Goal: Download file/media

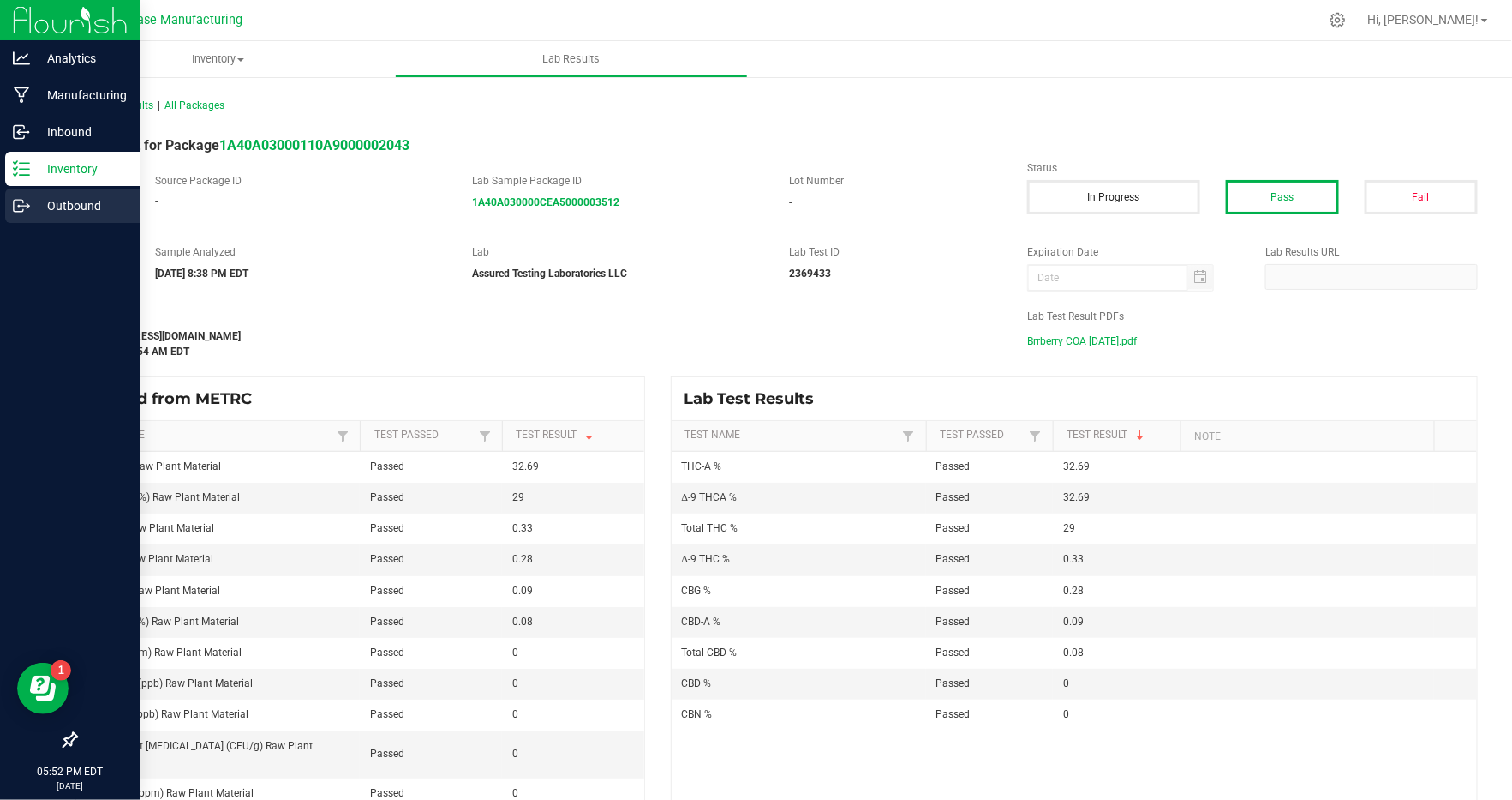
click at [25, 197] on icon at bounding box center [21, 205] width 17 height 17
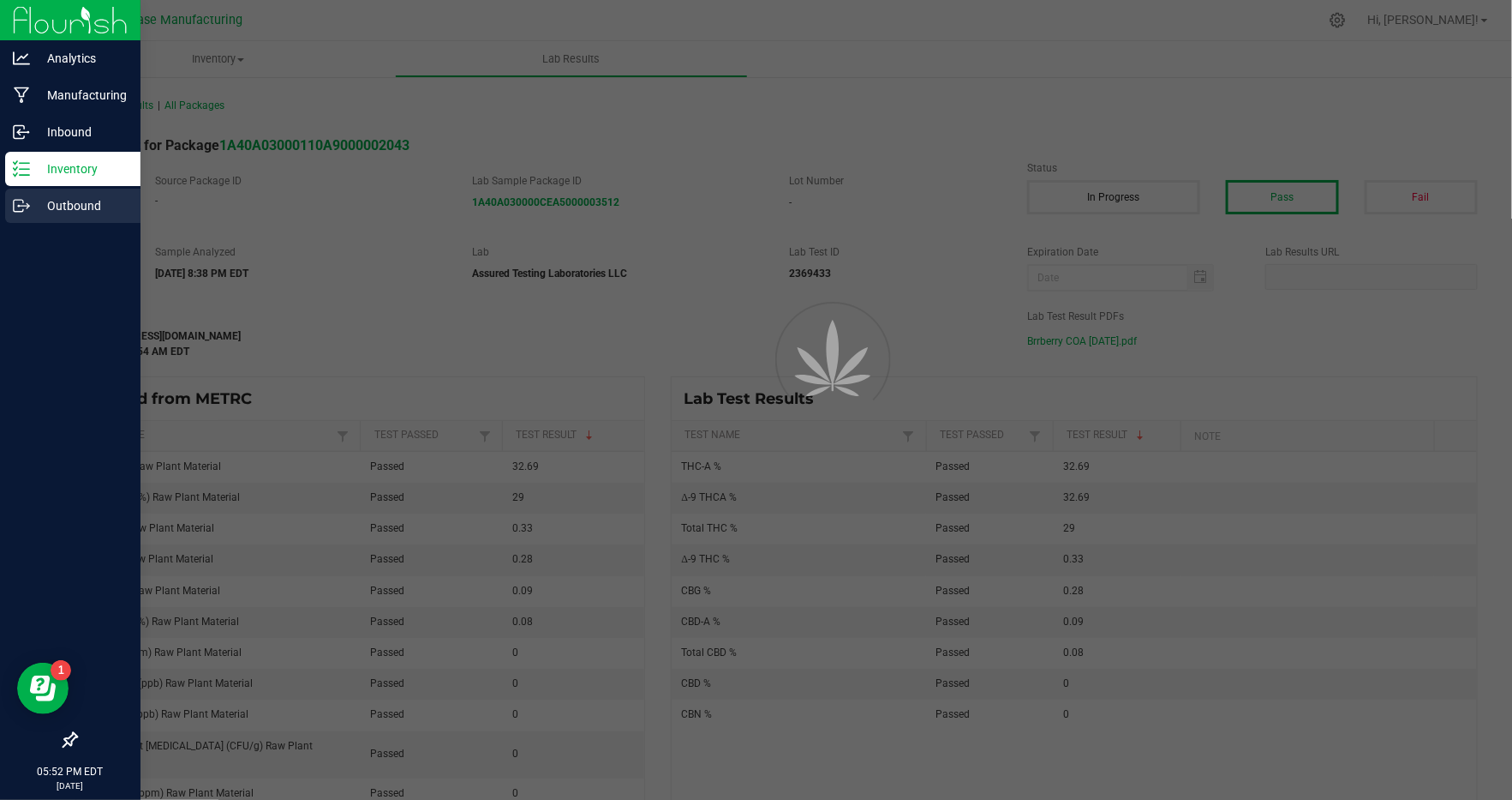
click at [58, 204] on p "Outbound" at bounding box center [81, 206] width 103 height 21
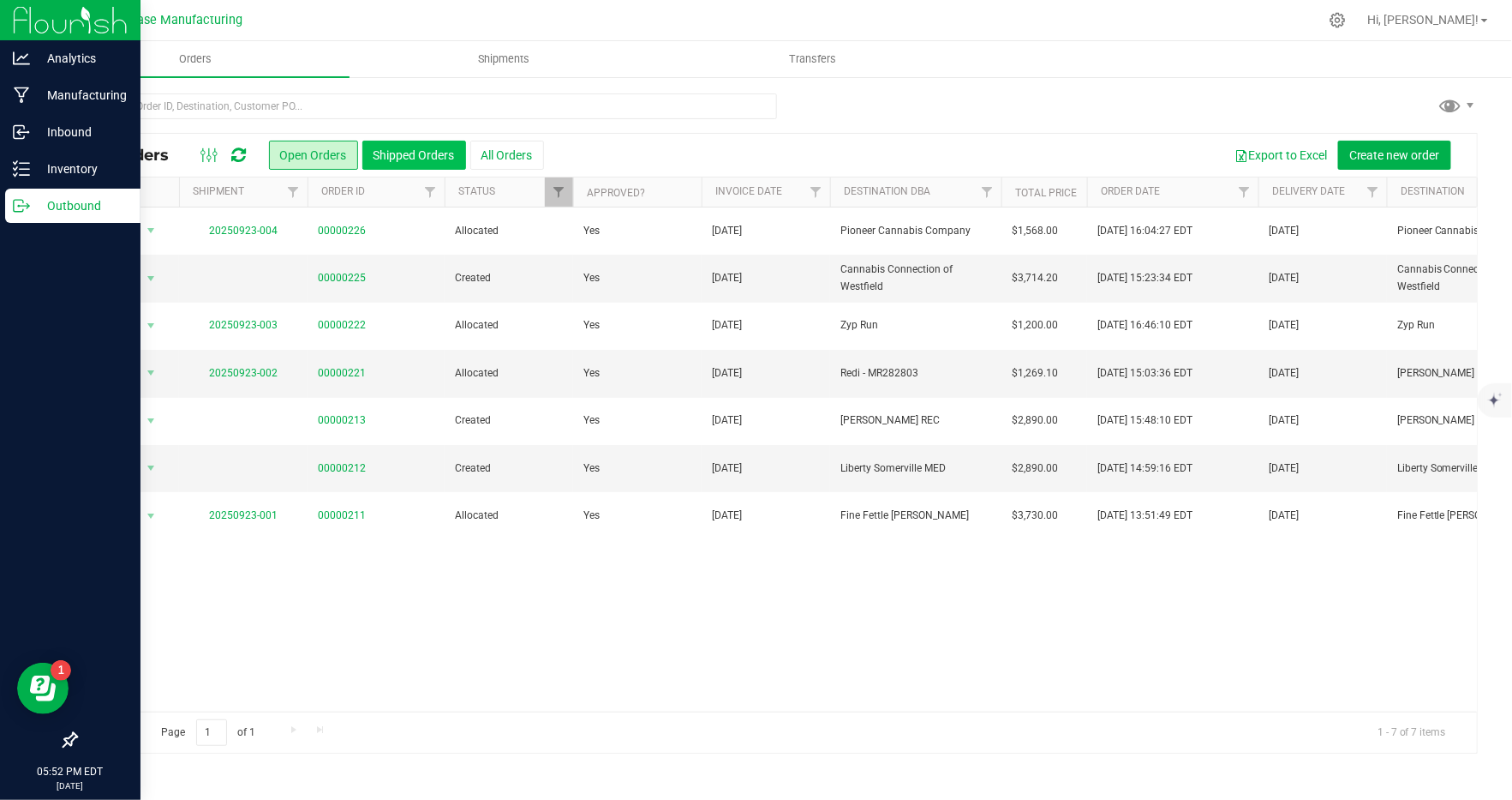
click at [393, 162] on button "Shipped Orders" at bounding box center [413, 155] width 103 height 30
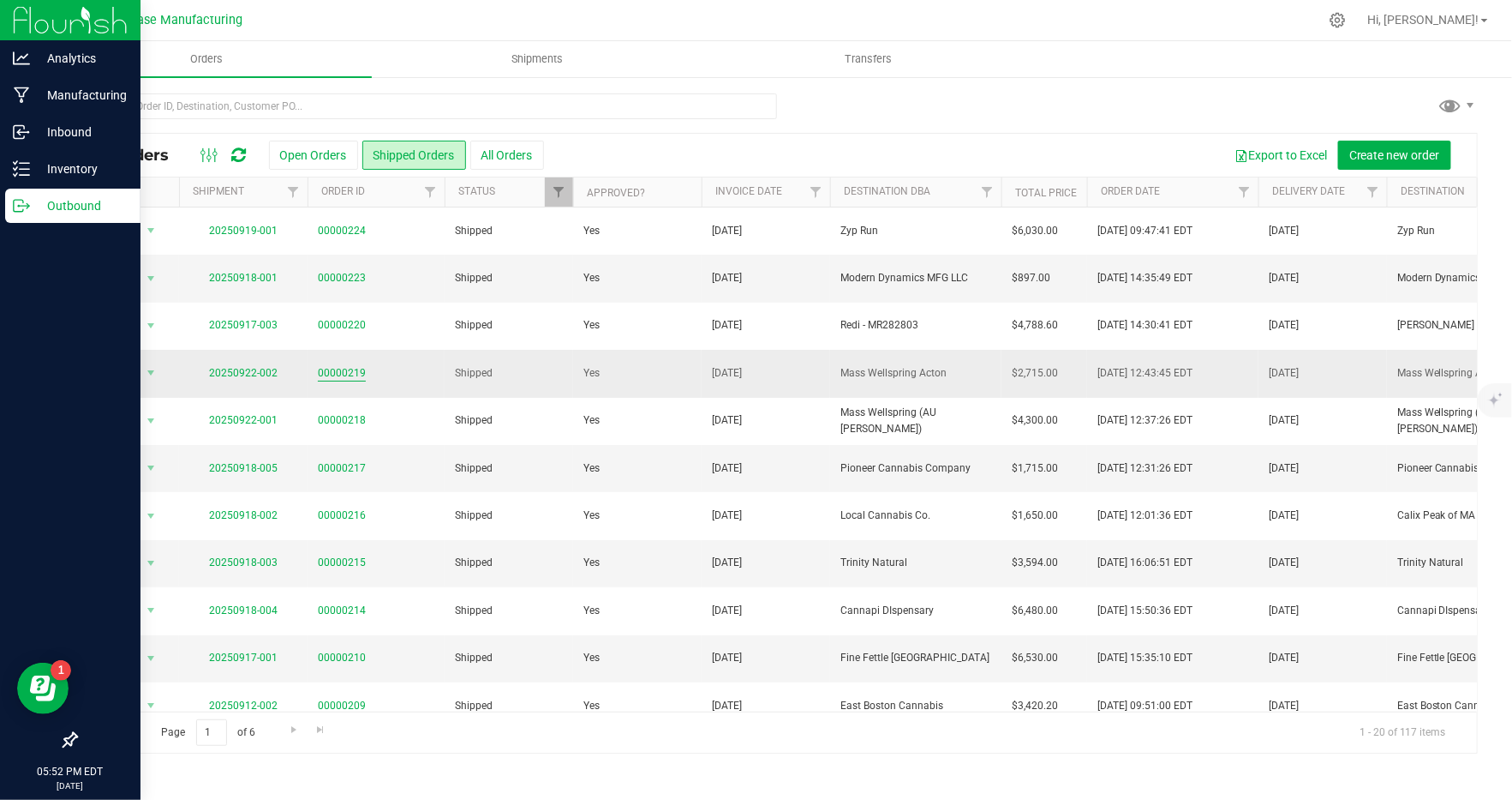
click at [331, 369] on link "00000219" at bounding box center [341, 373] width 48 height 17
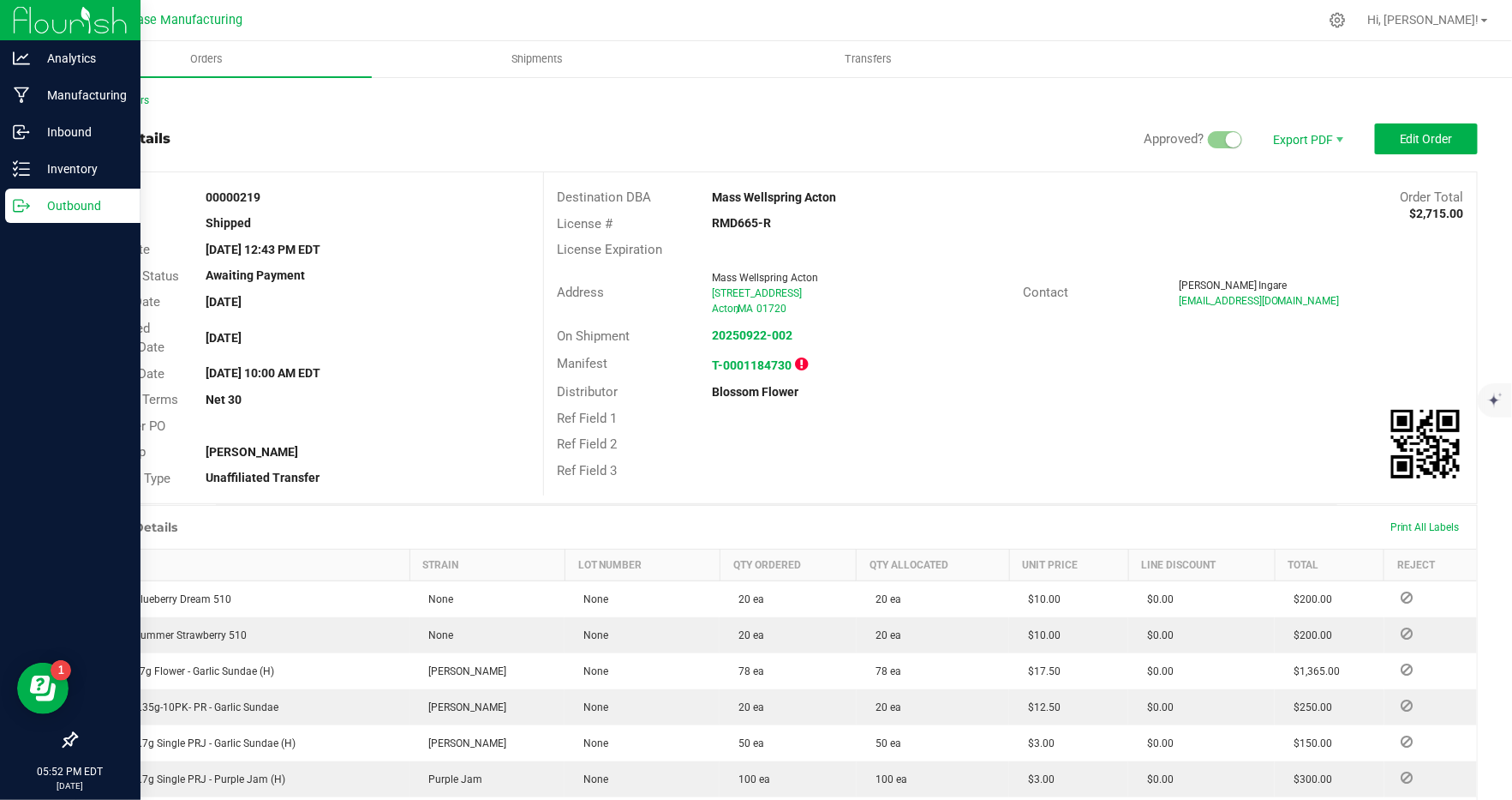
click at [803, 361] on icon at bounding box center [801, 364] width 13 height 16
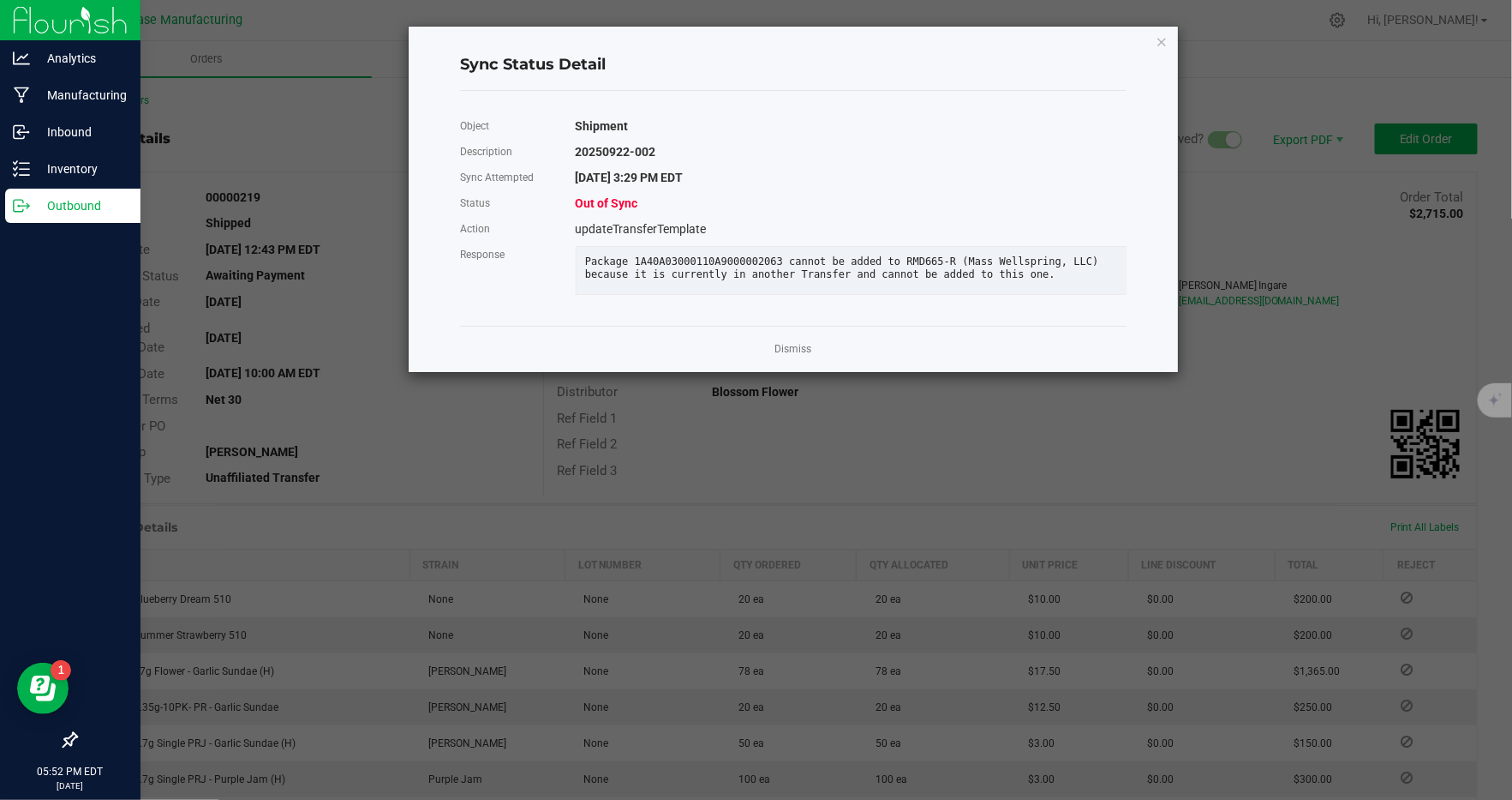
click at [902, 438] on ngb-modal-window "Sync Status Detail Object Shipment Description 20250922-002 Sync Attempted [DAT…" at bounding box center [762, 400] width 1525 height 800
click at [779, 352] on link "Dismiss" at bounding box center [793, 349] width 36 height 15
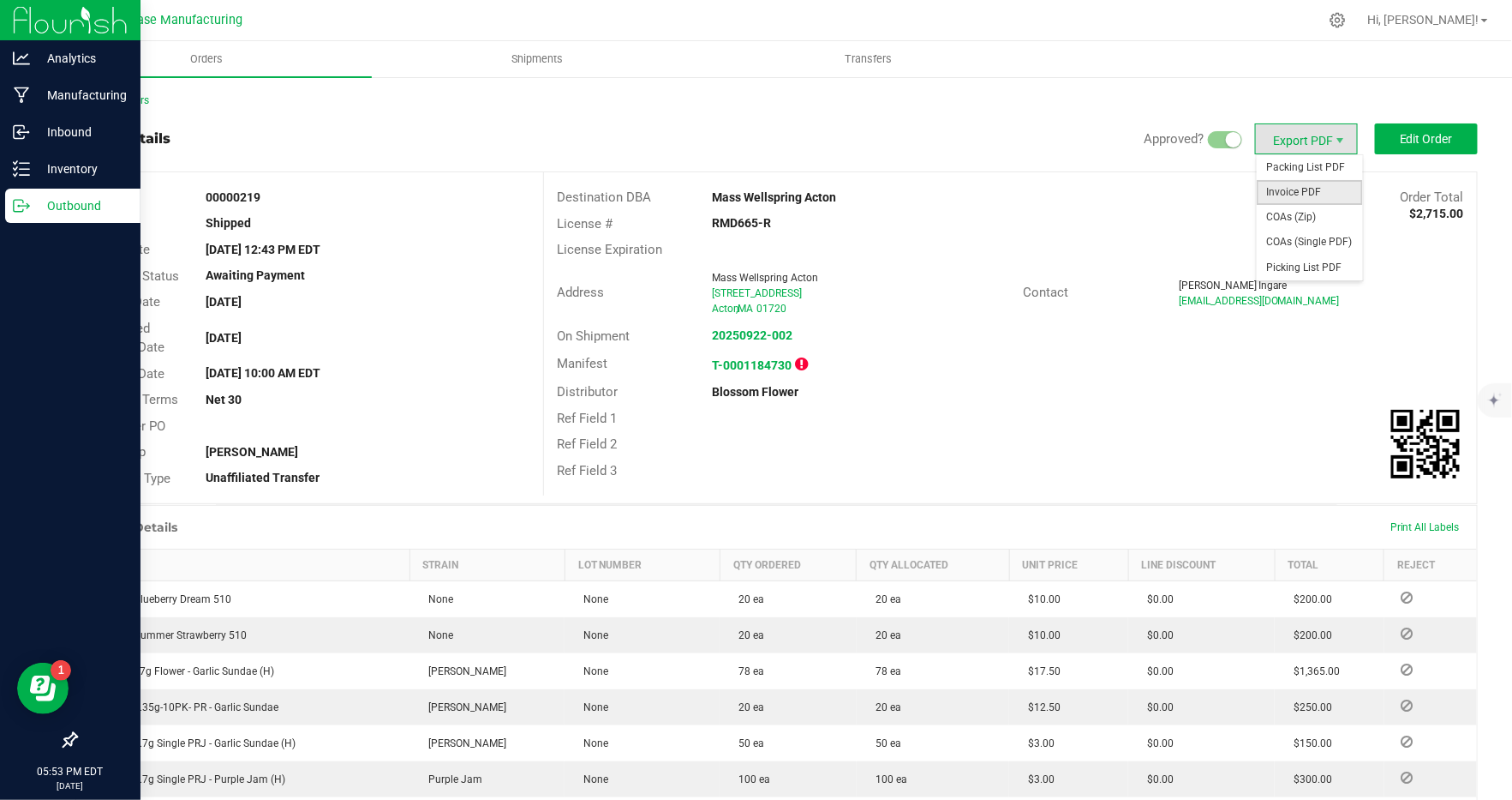
click at [1302, 199] on span "Invoice PDF" at bounding box center [1310, 192] width 106 height 25
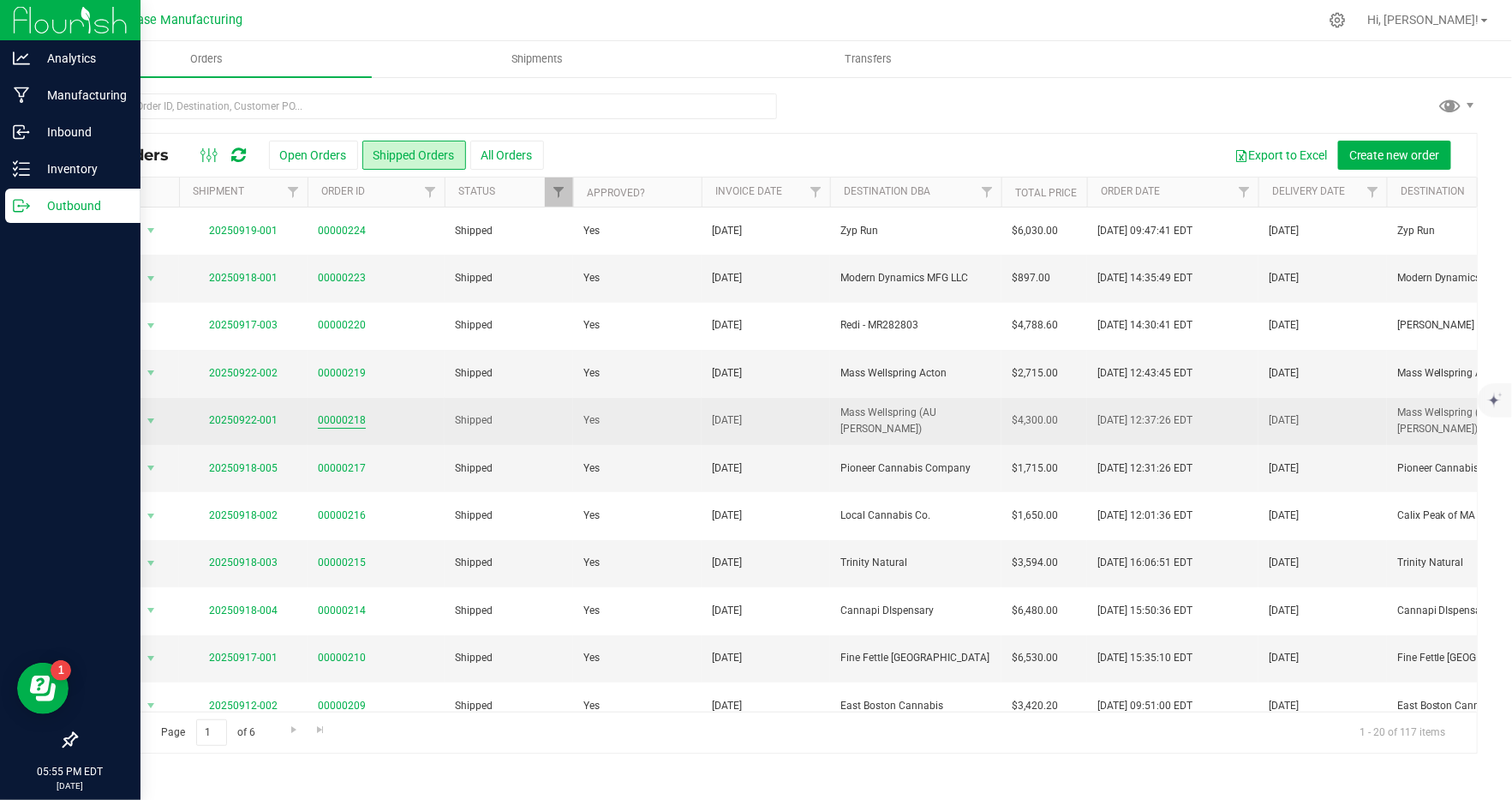
click at [332, 420] on link "00000218" at bounding box center [341, 420] width 48 height 17
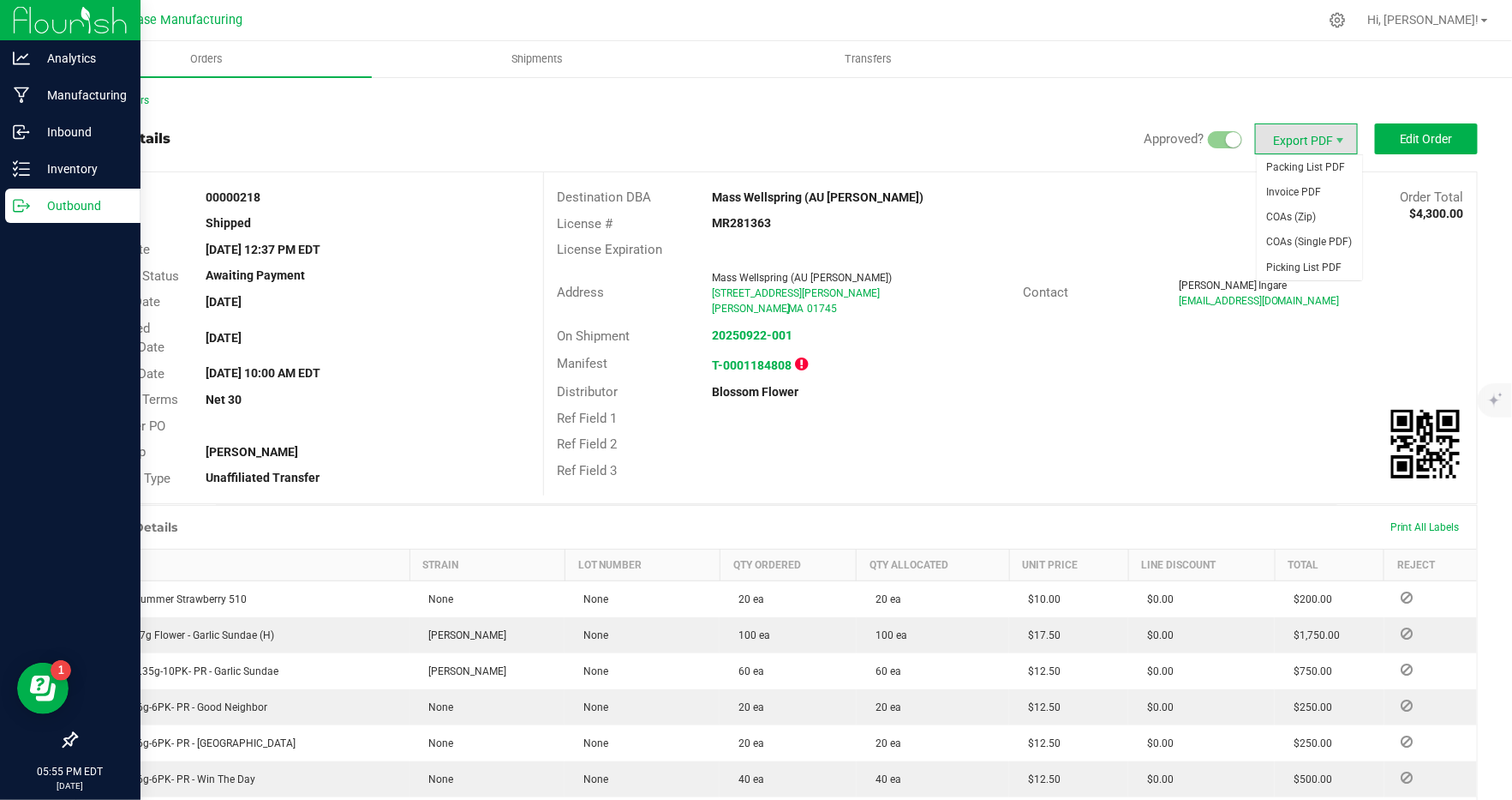
click at [1299, 143] on span "Export PDF" at bounding box center [1306, 138] width 103 height 31
click at [1288, 201] on span "Invoice PDF" at bounding box center [1310, 192] width 106 height 25
